Goal: Information Seeking & Learning: Learn about a topic

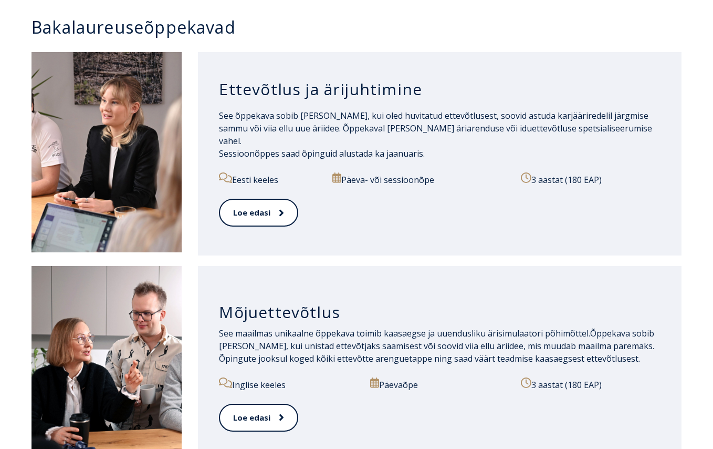
scroll to position [525, 0]
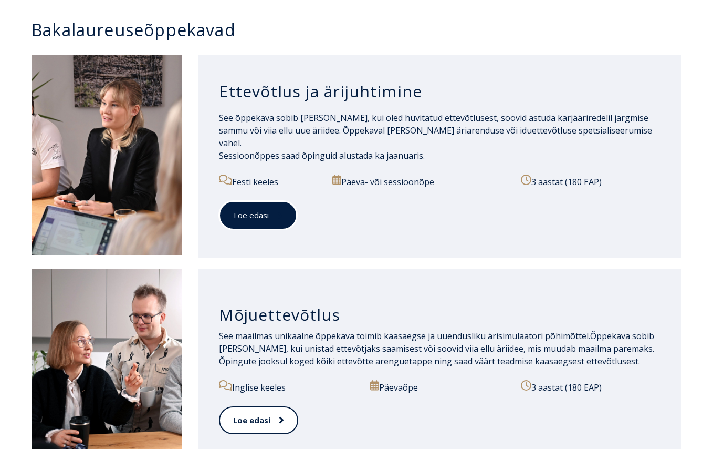
click at [242, 210] on link "Loe edasi" at bounding box center [258, 215] width 78 height 29
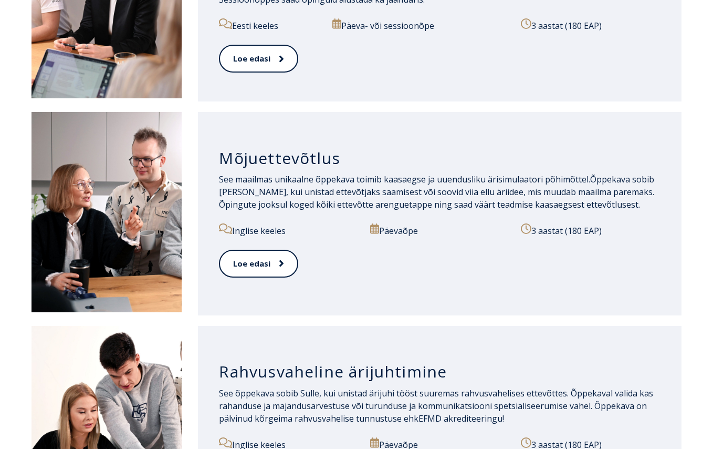
scroll to position [683, 0]
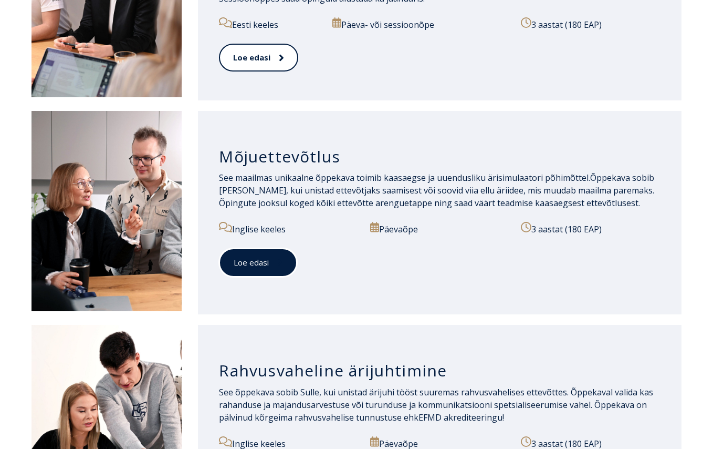
click at [245, 258] on link "Loe edasi" at bounding box center [258, 262] width 78 height 29
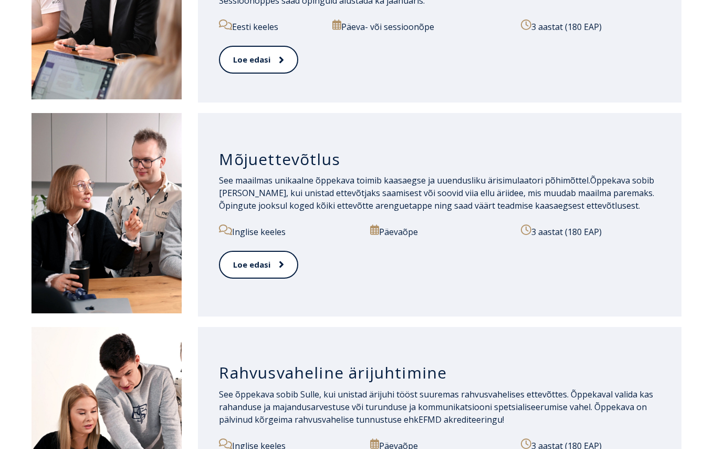
scroll to position [840, 0]
